Goal: Browse casually

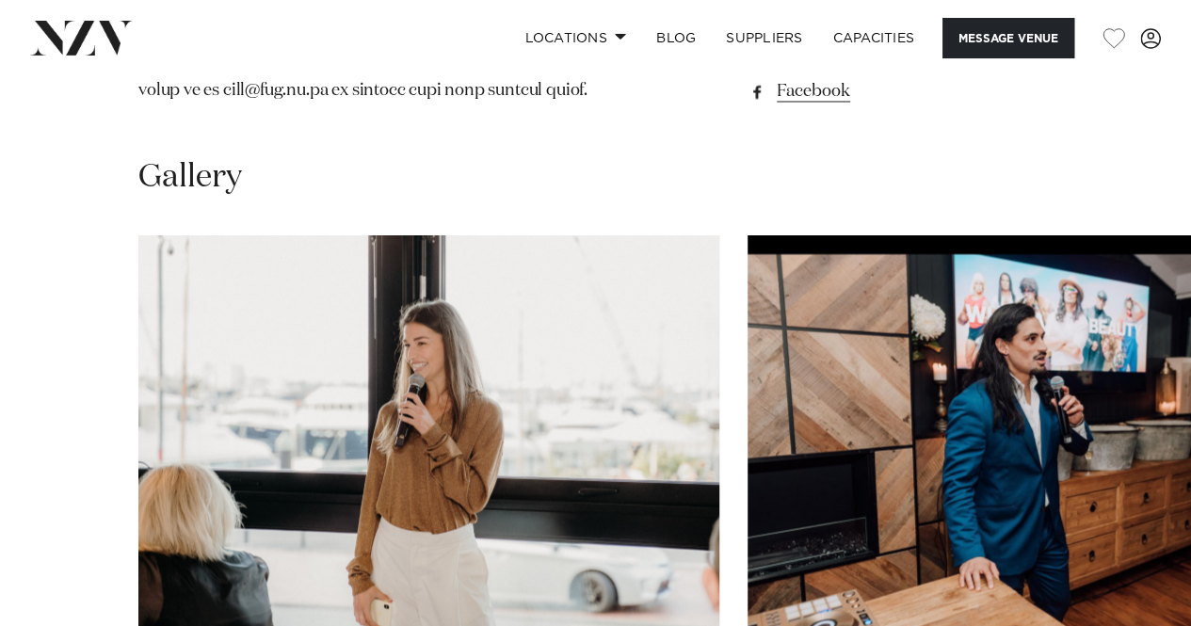
scroll to position [1789, 0]
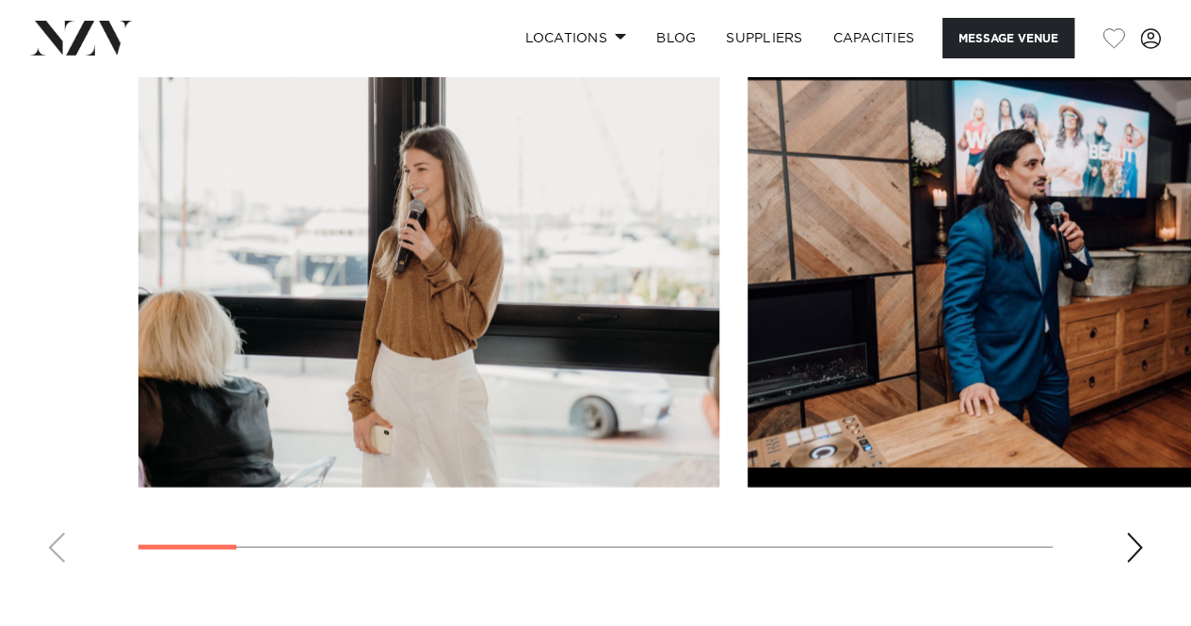
click at [1126, 558] on div "Next slide" at bounding box center [1134, 548] width 19 height 30
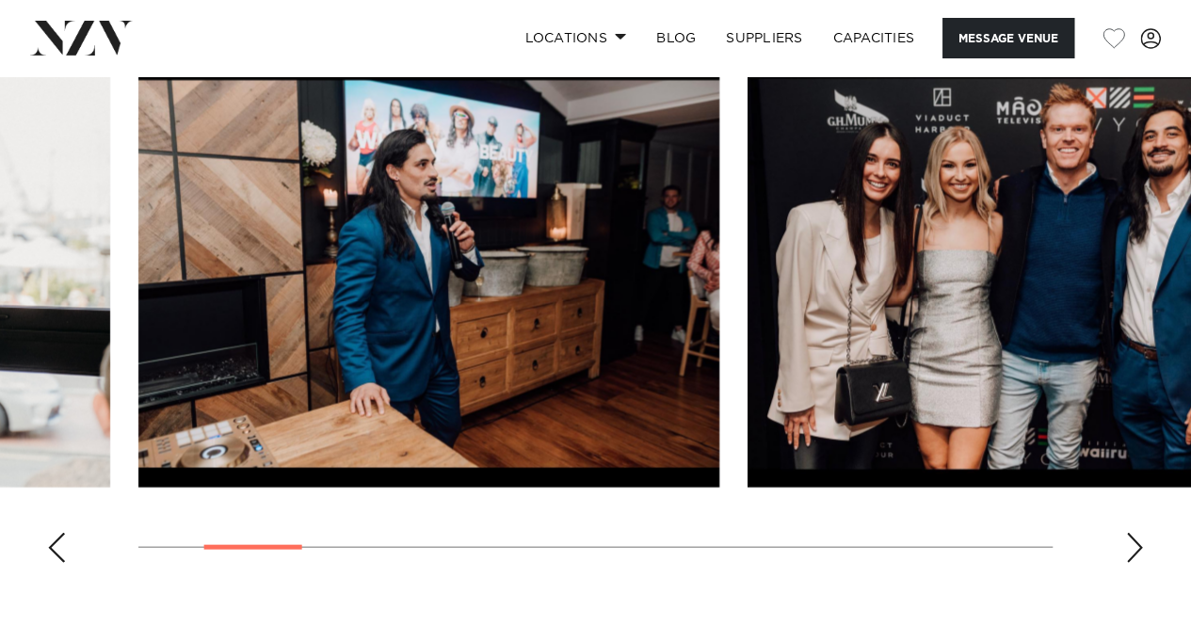
click at [1127, 556] on div "Next slide" at bounding box center [1134, 548] width 19 height 30
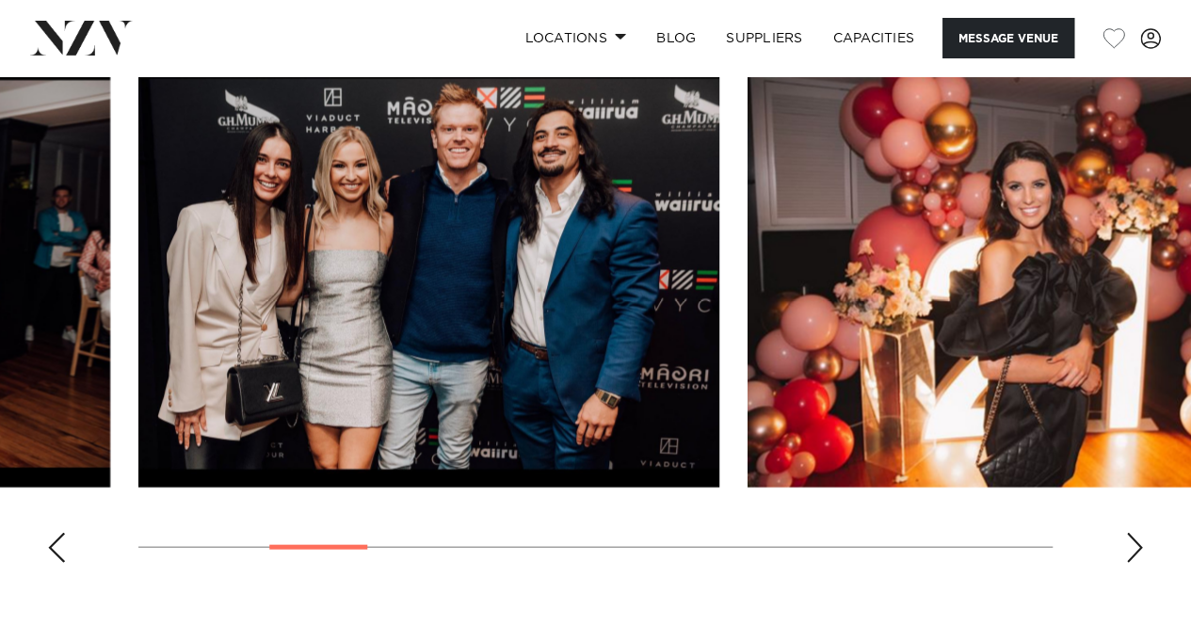
click at [1127, 556] on div "Next slide" at bounding box center [1134, 548] width 19 height 30
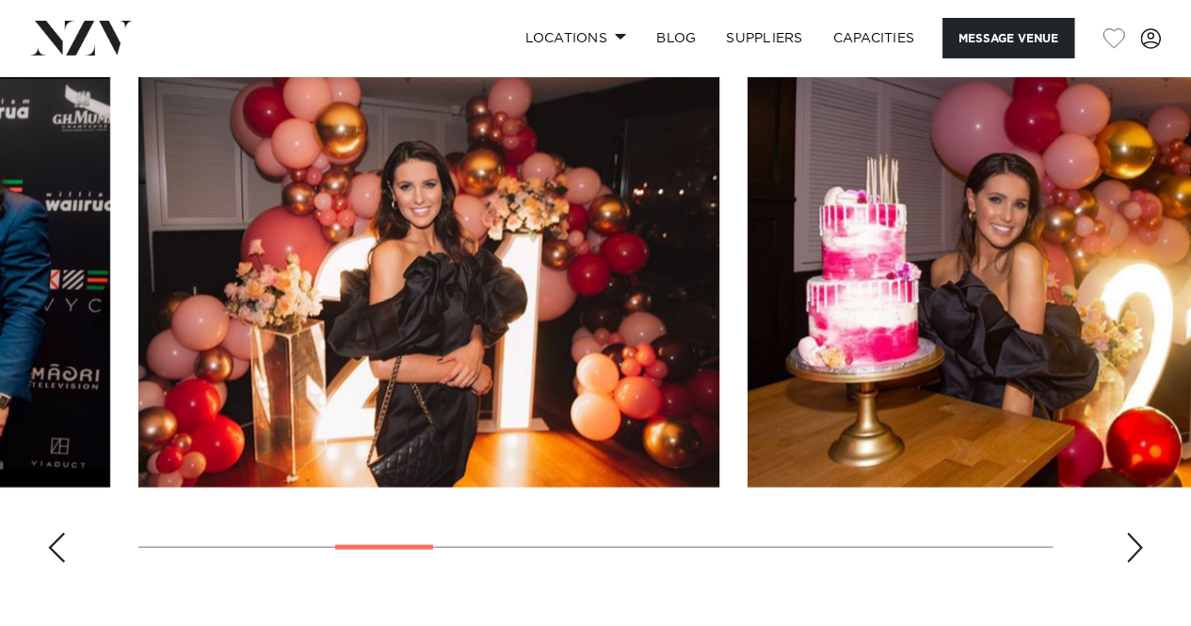
click at [1127, 556] on div "Next slide" at bounding box center [1134, 548] width 19 height 30
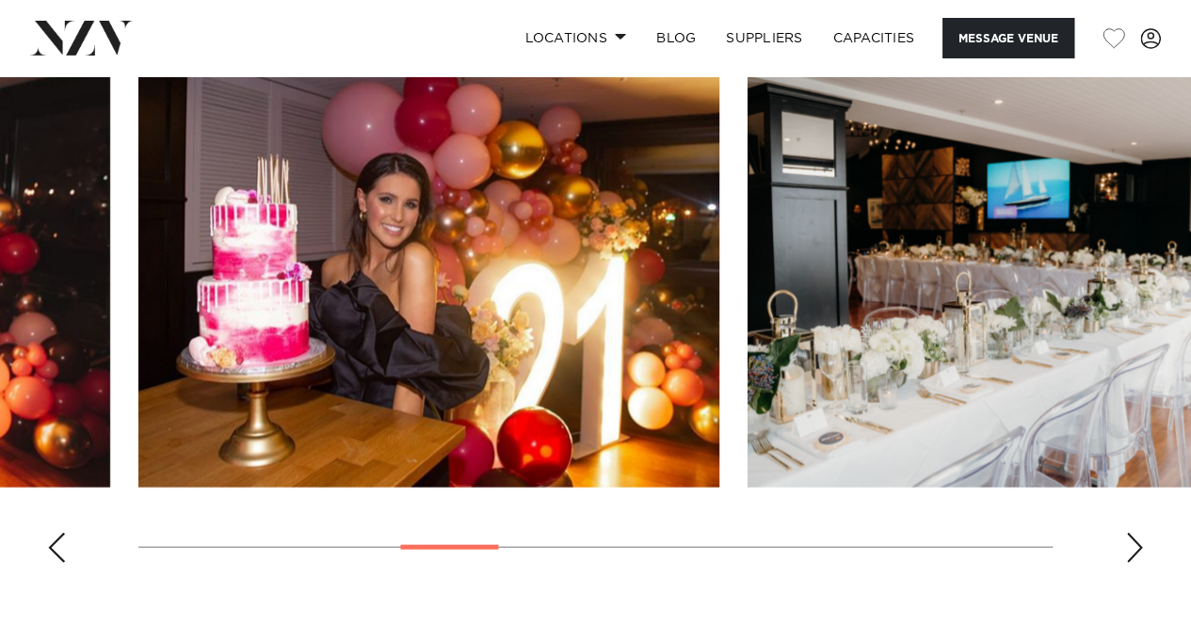
click at [1127, 556] on div "Next slide" at bounding box center [1134, 548] width 19 height 30
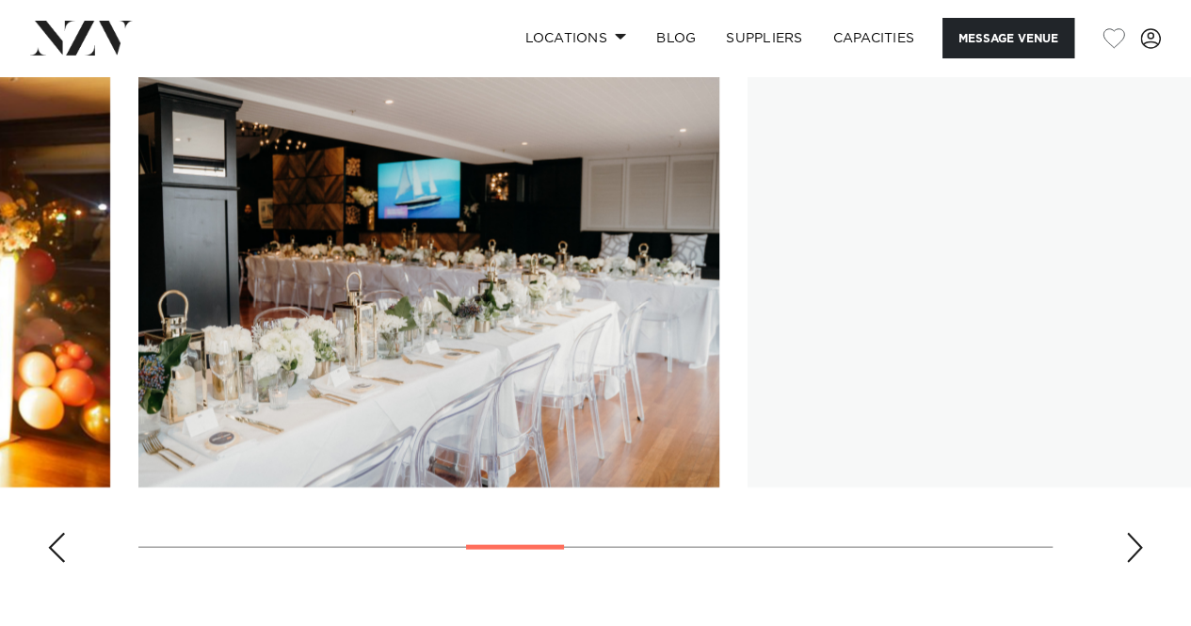
click at [1127, 556] on div "Next slide" at bounding box center [1134, 548] width 19 height 30
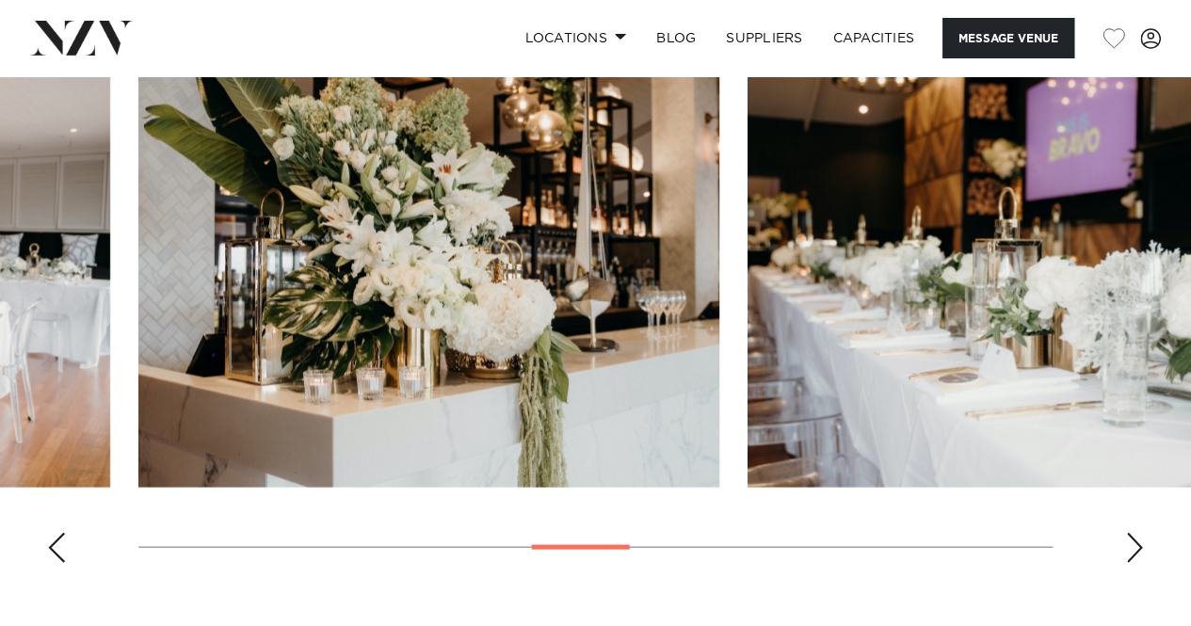
click at [1127, 556] on div "Next slide" at bounding box center [1134, 548] width 19 height 30
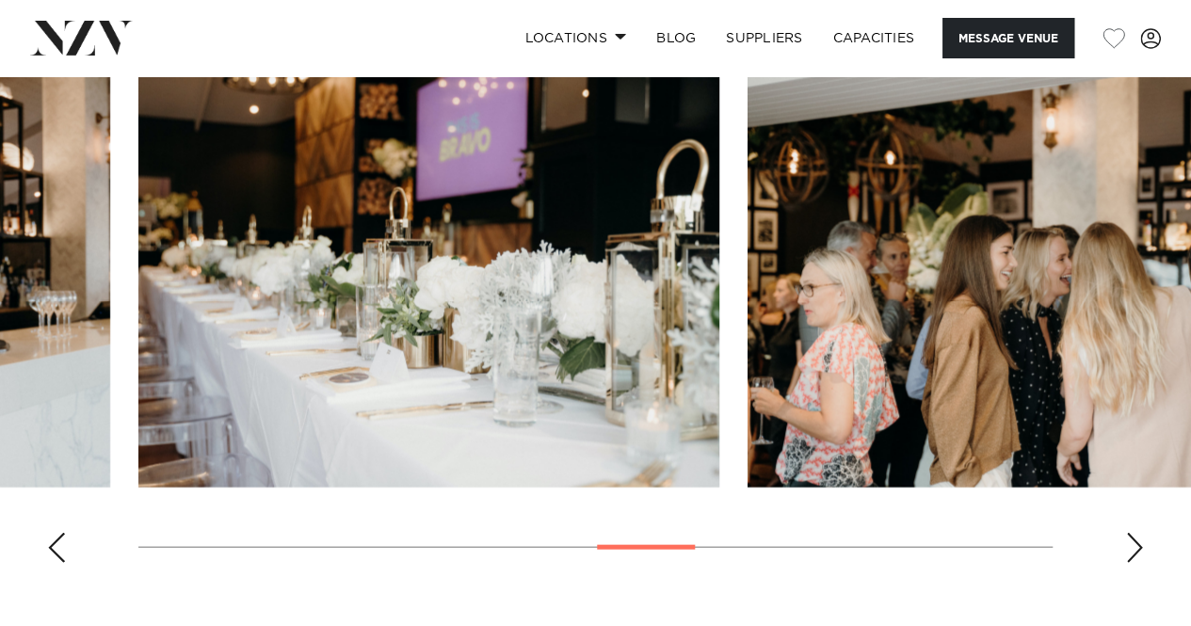
click at [1127, 556] on div "Next slide" at bounding box center [1134, 548] width 19 height 30
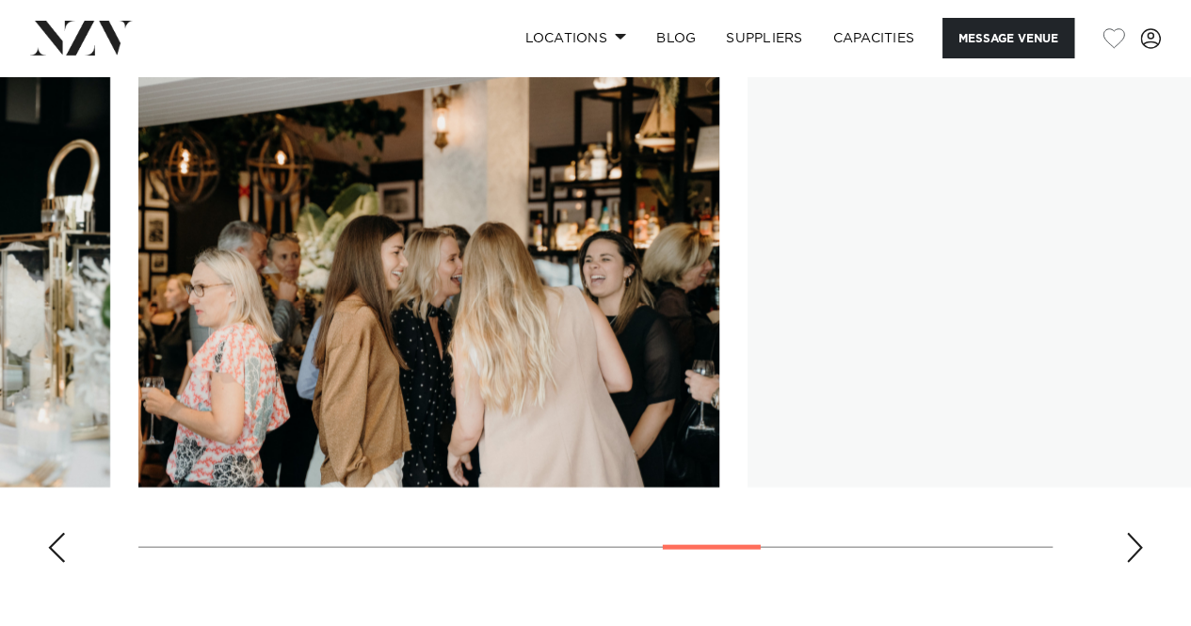
click at [1127, 556] on div "Next slide" at bounding box center [1134, 548] width 19 height 30
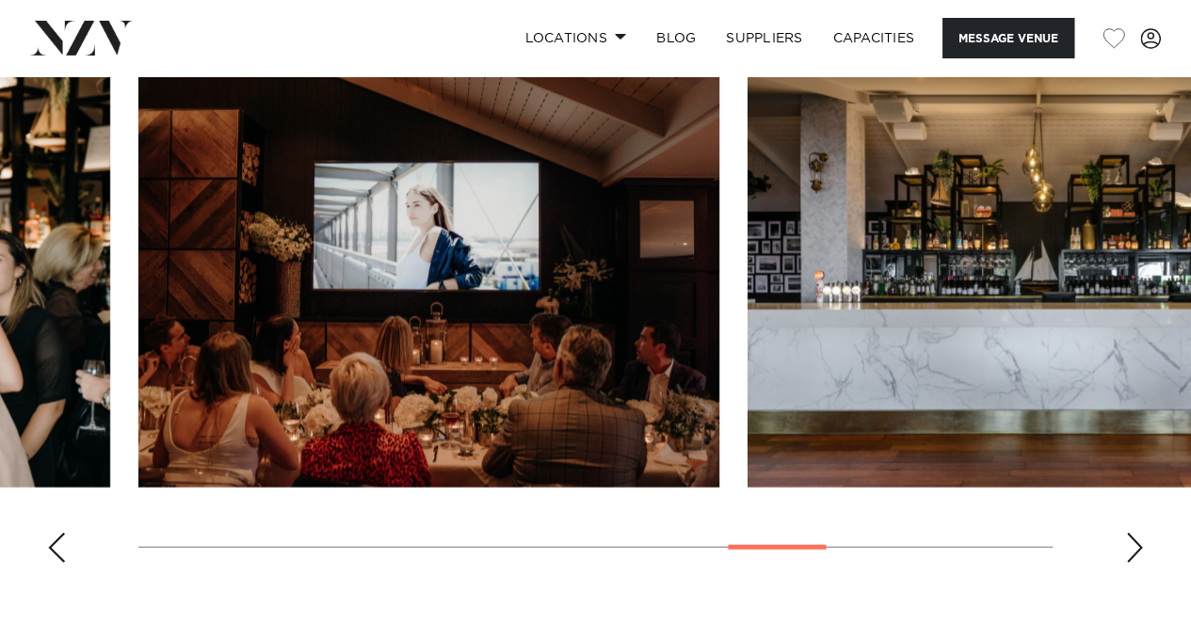
click at [1127, 556] on div "Next slide" at bounding box center [1134, 548] width 19 height 30
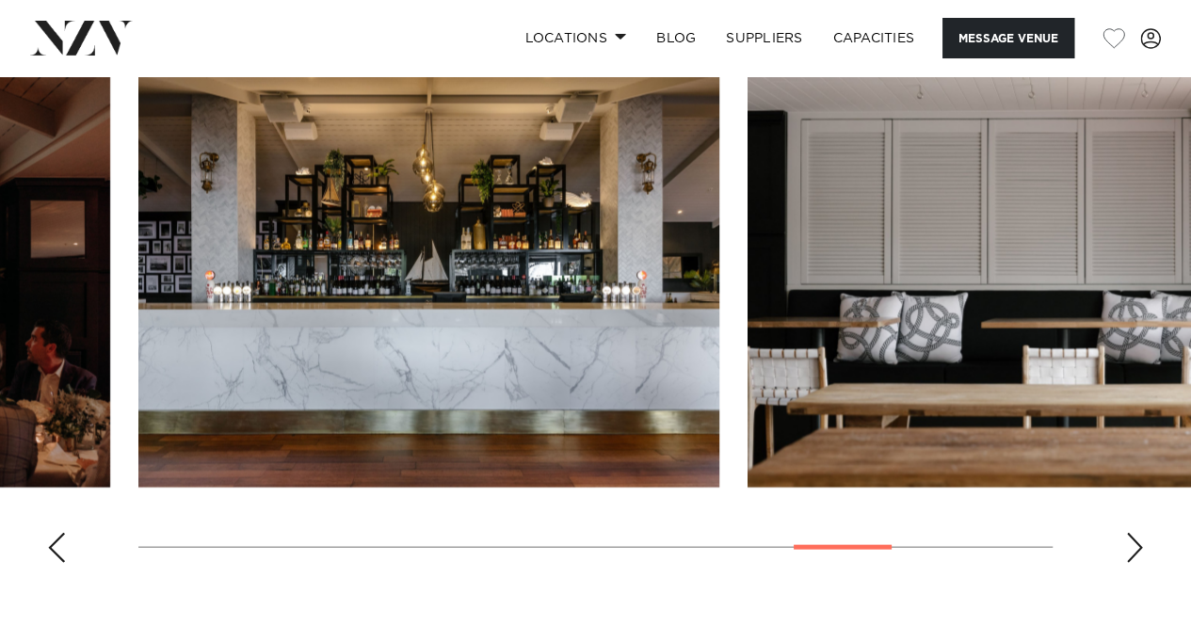
click at [1127, 556] on div "Next slide" at bounding box center [1134, 548] width 19 height 30
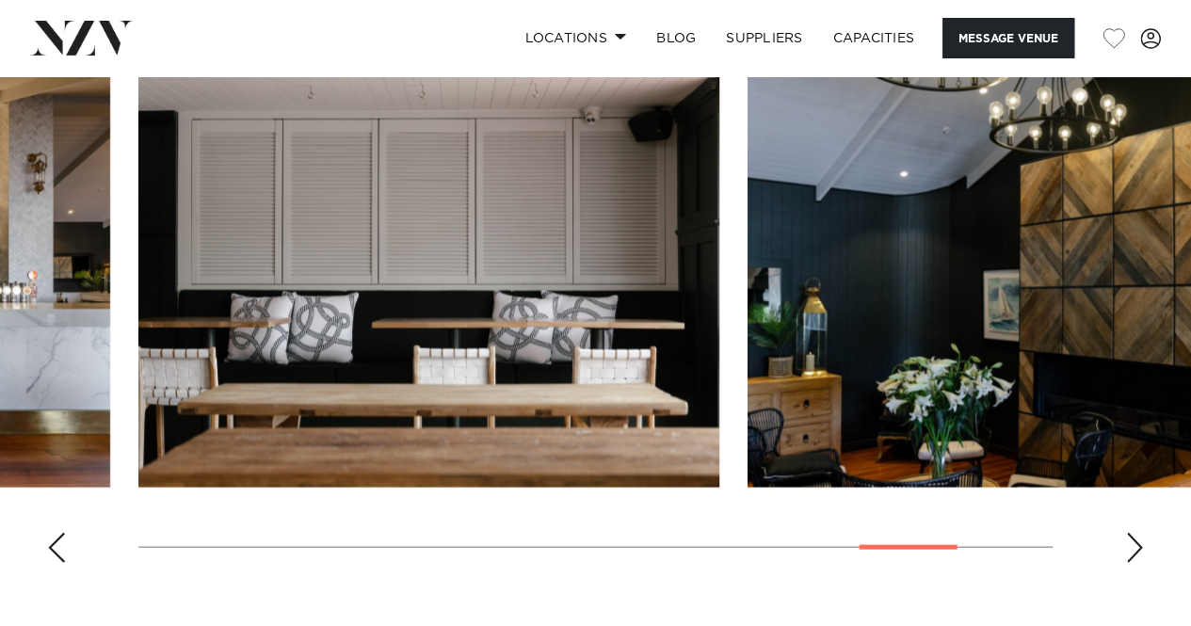
click at [1127, 556] on div "Next slide" at bounding box center [1134, 548] width 19 height 30
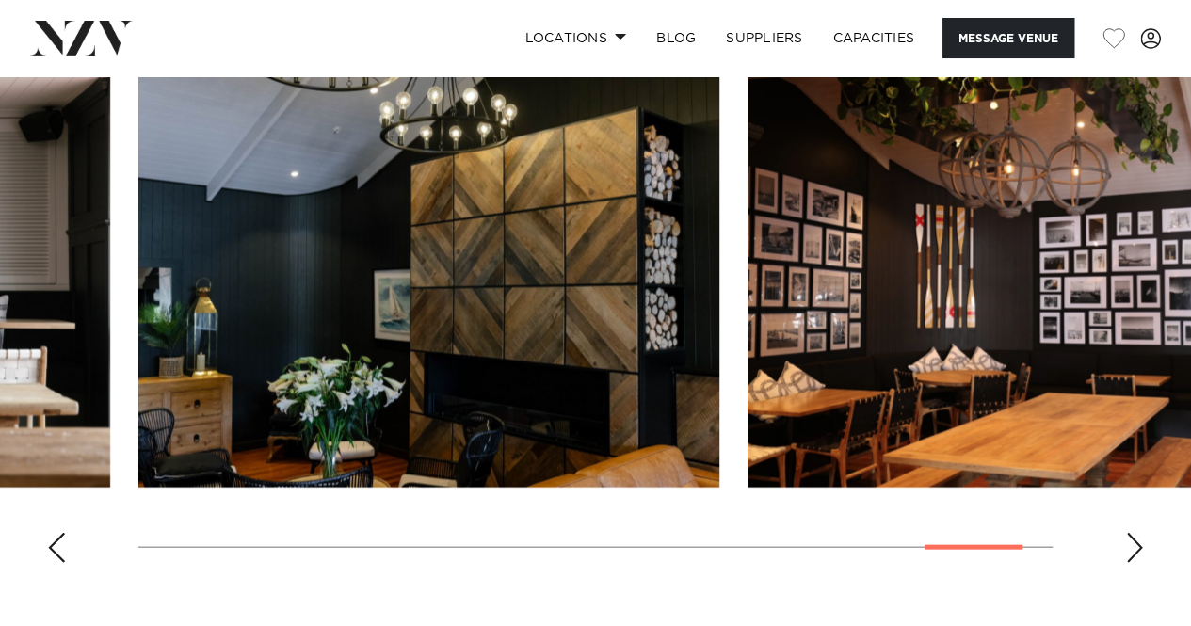
click at [1127, 556] on div "Next slide" at bounding box center [1134, 548] width 19 height 30
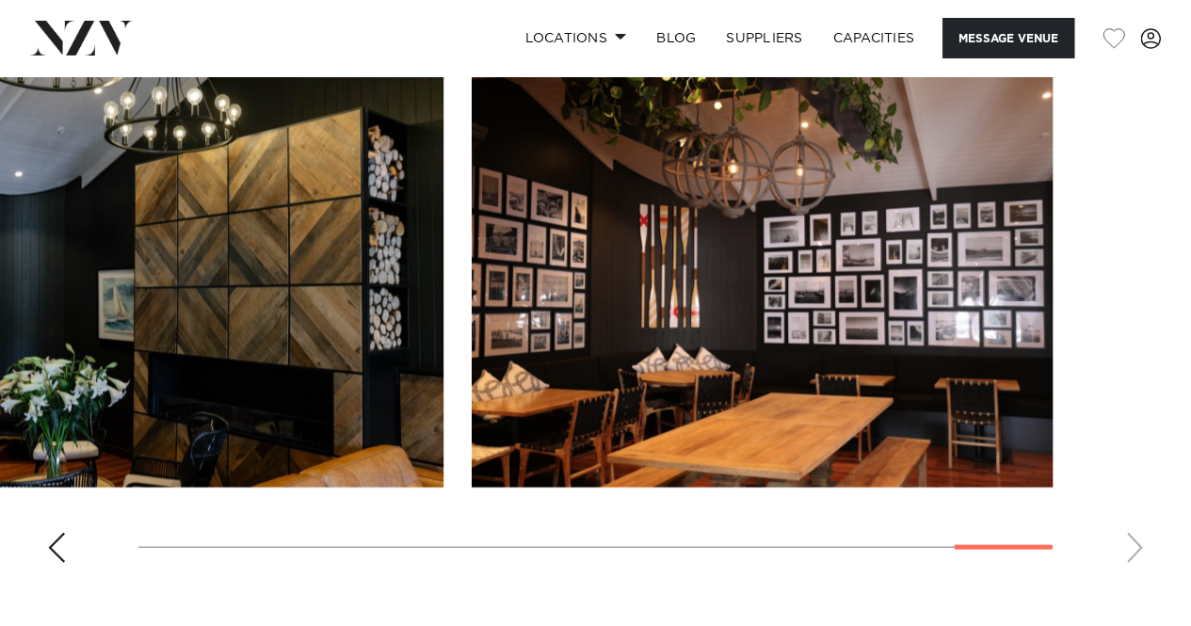
click at [1127, 556] on swiper-container at bounding box center [595, 319] width 1191 height 517
